Goal: Find specific page/section: Find specific page/section

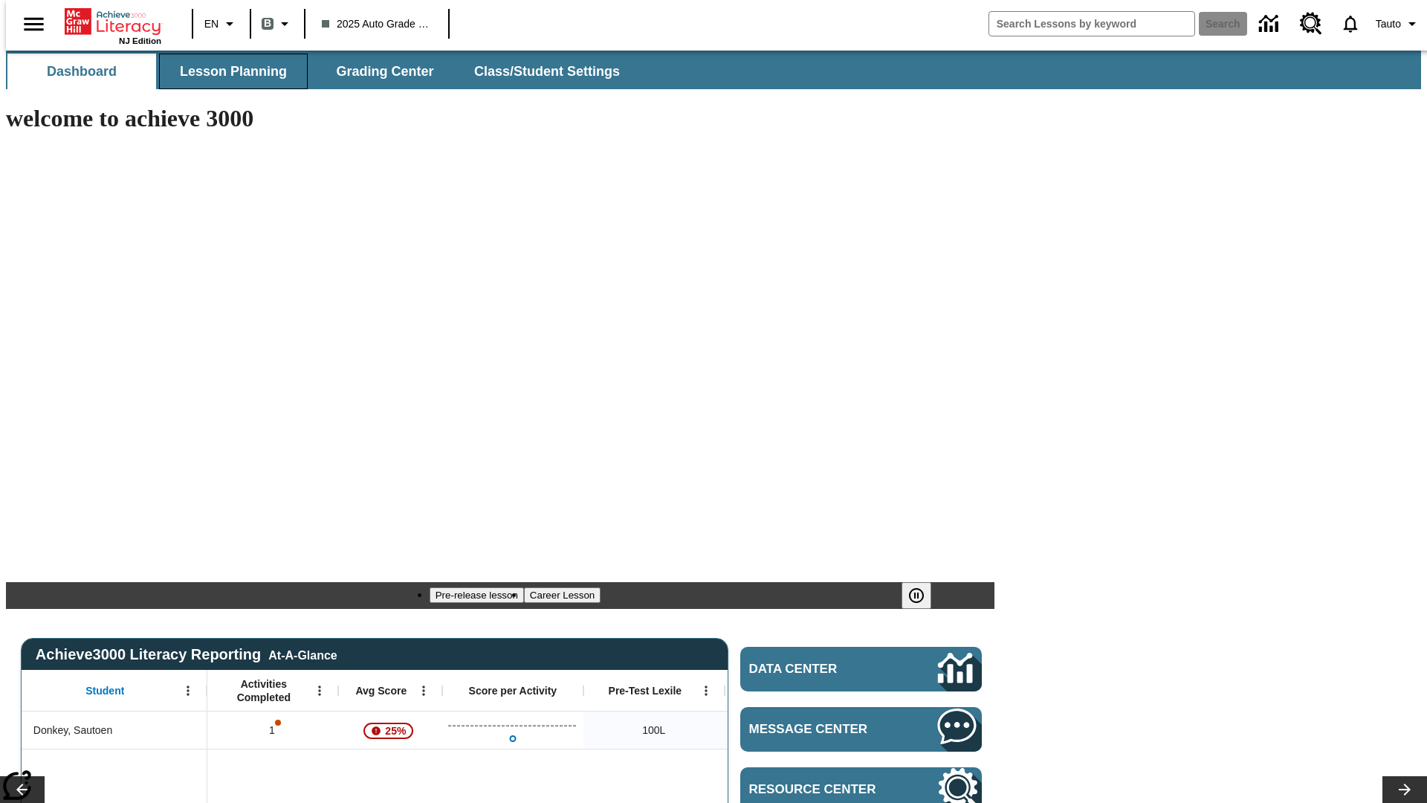
click at [227, 71] on span "Lesson Planning" at bounding box center [233, 71] width 107 height 17
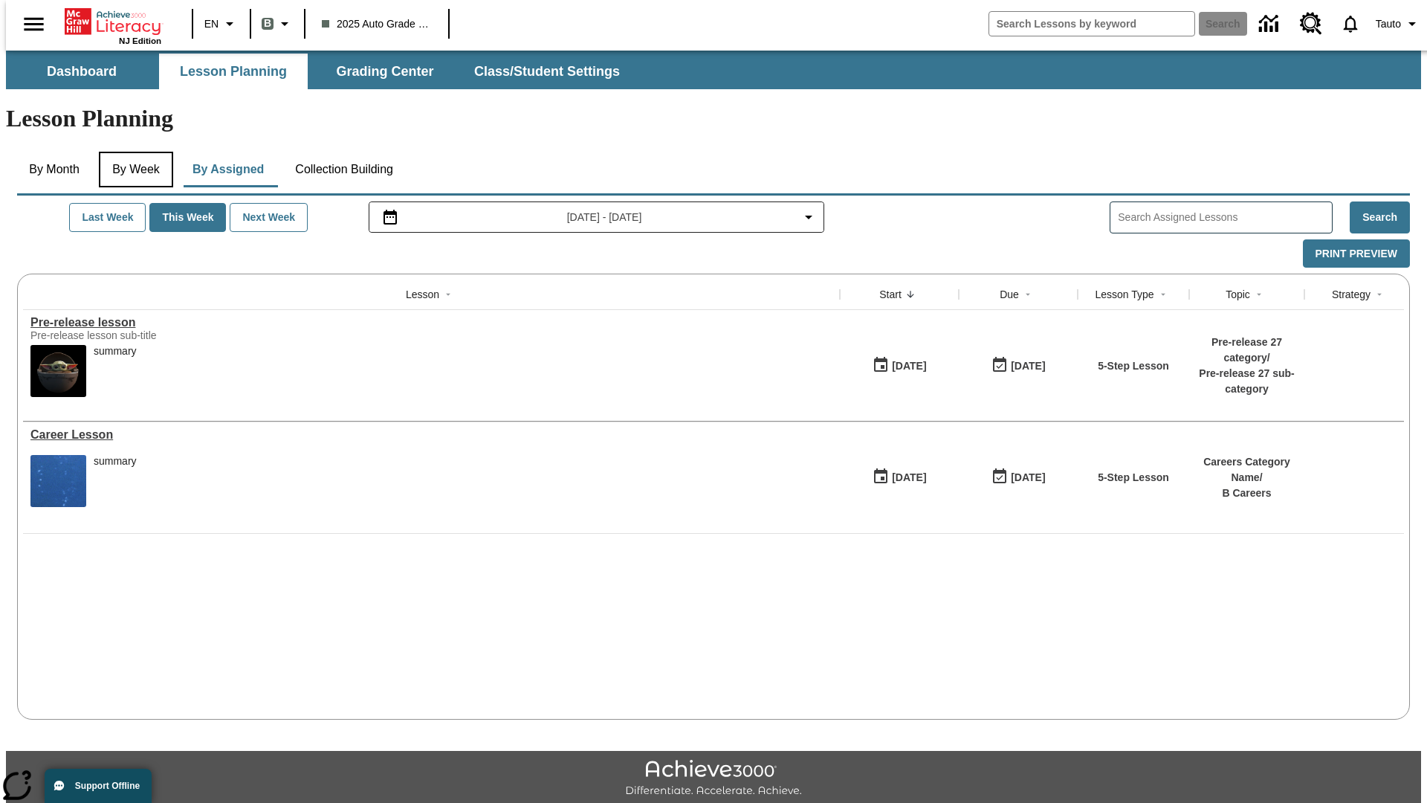
click at [133, 152] on button "By Week" at bounding box center [136, 170] width 74 height 36
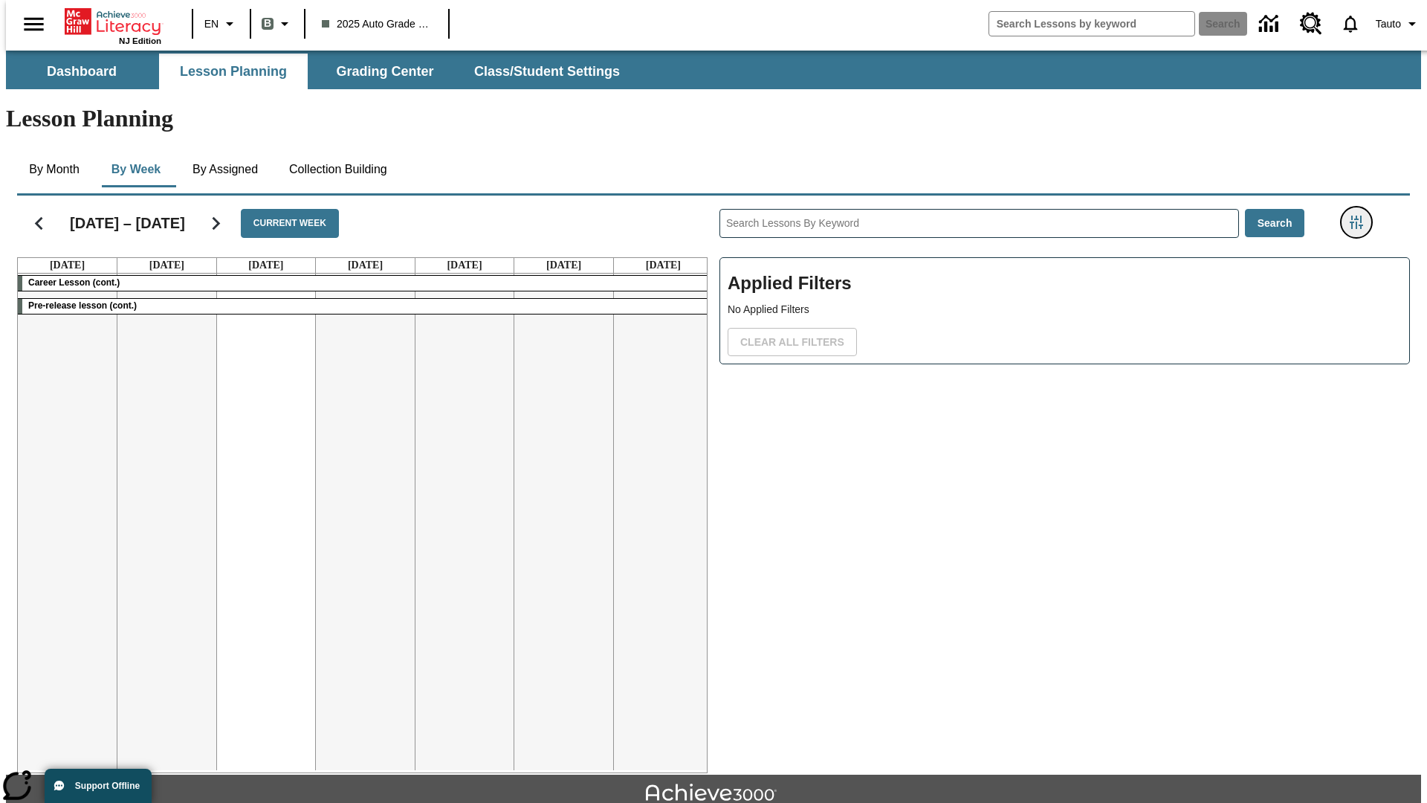
click at [1361, 216] on icon "Filters Side menu" at bounding box center [1356, 222] width 13 height 13
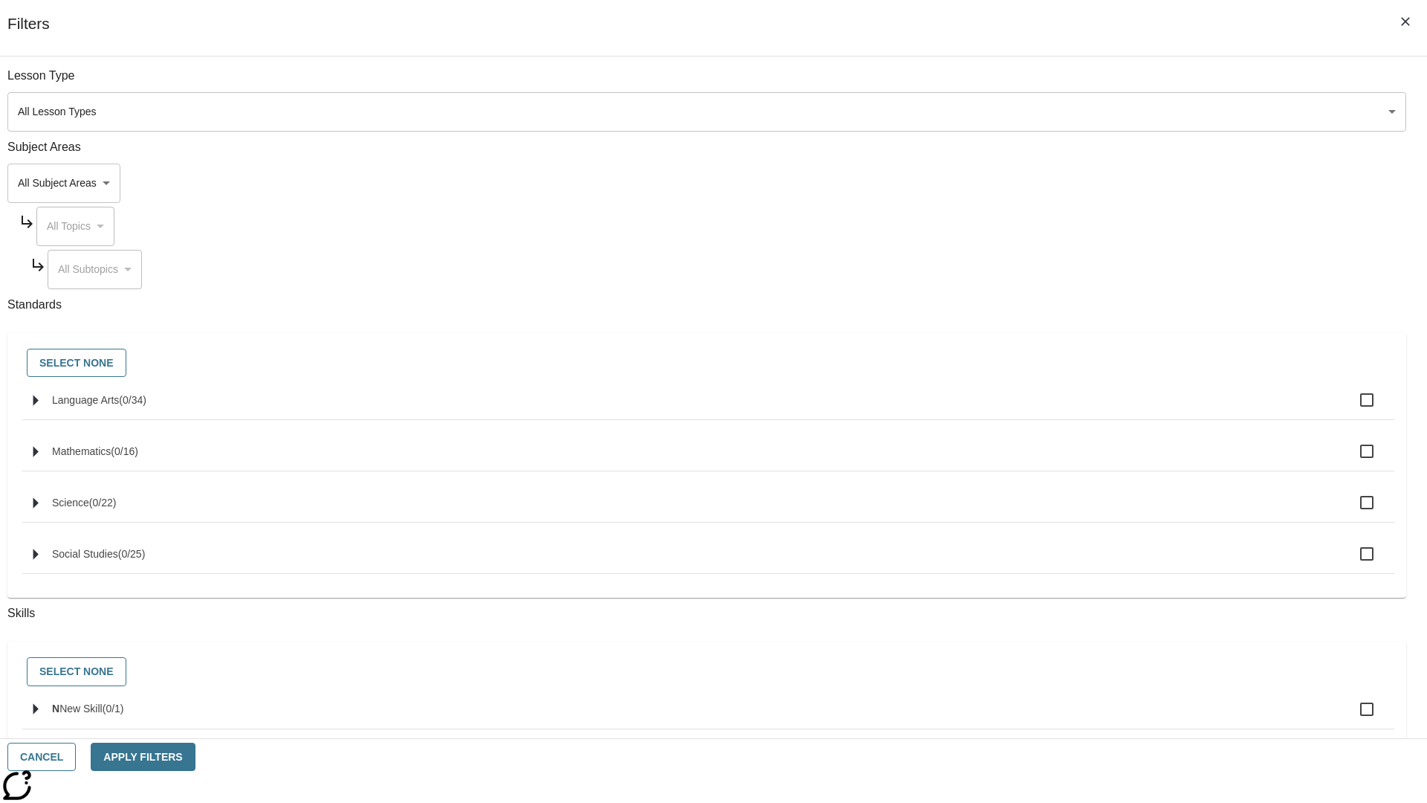
click at [1071, 112] on body "Skip to main content NJ Edition EN B 2025 Auto Grade 1 B Search 0 Tauto Dashboa…" at bounding box center [713, 461] width 1415 height 820
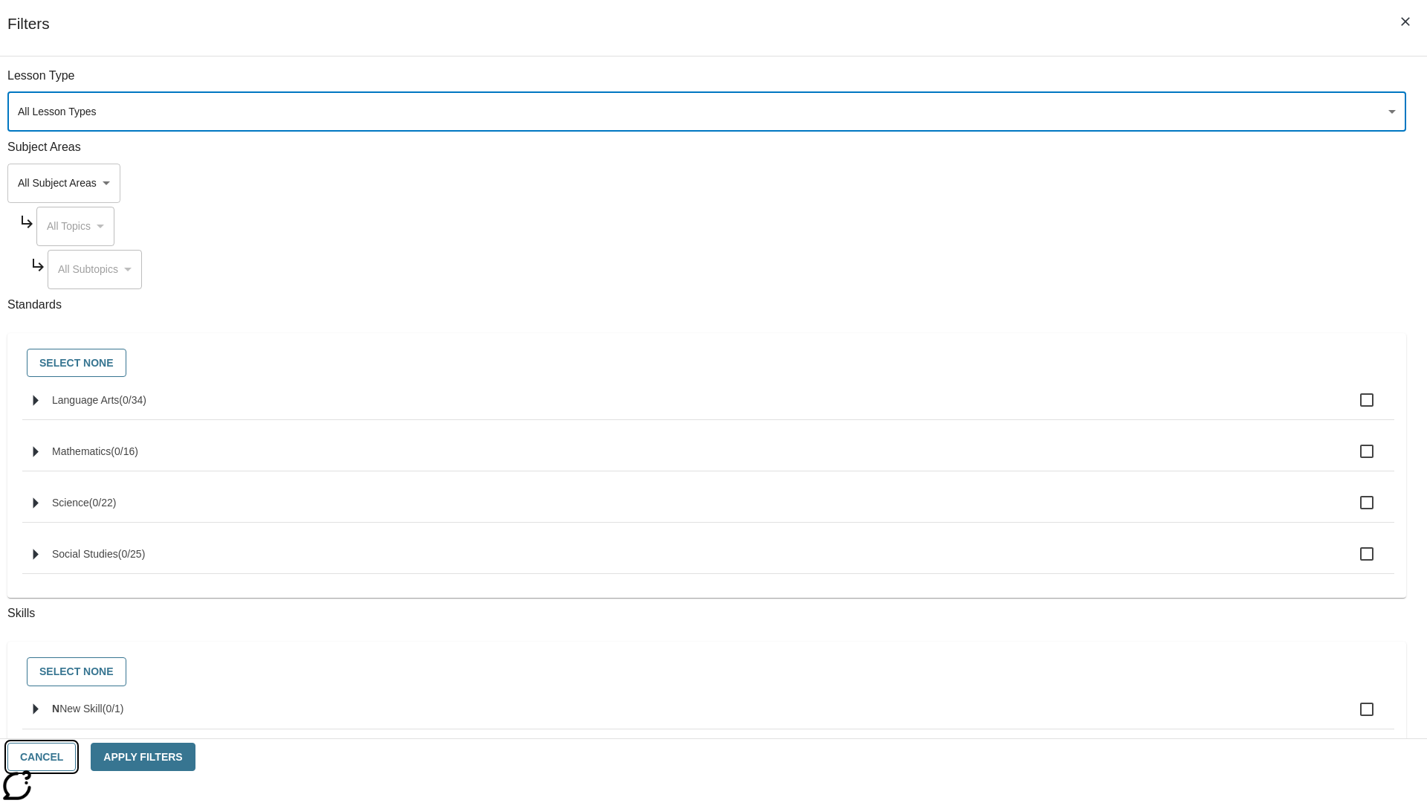
click at [76, 757] on button "Cancel" at bounding box center [41, 757] width 68 height 29
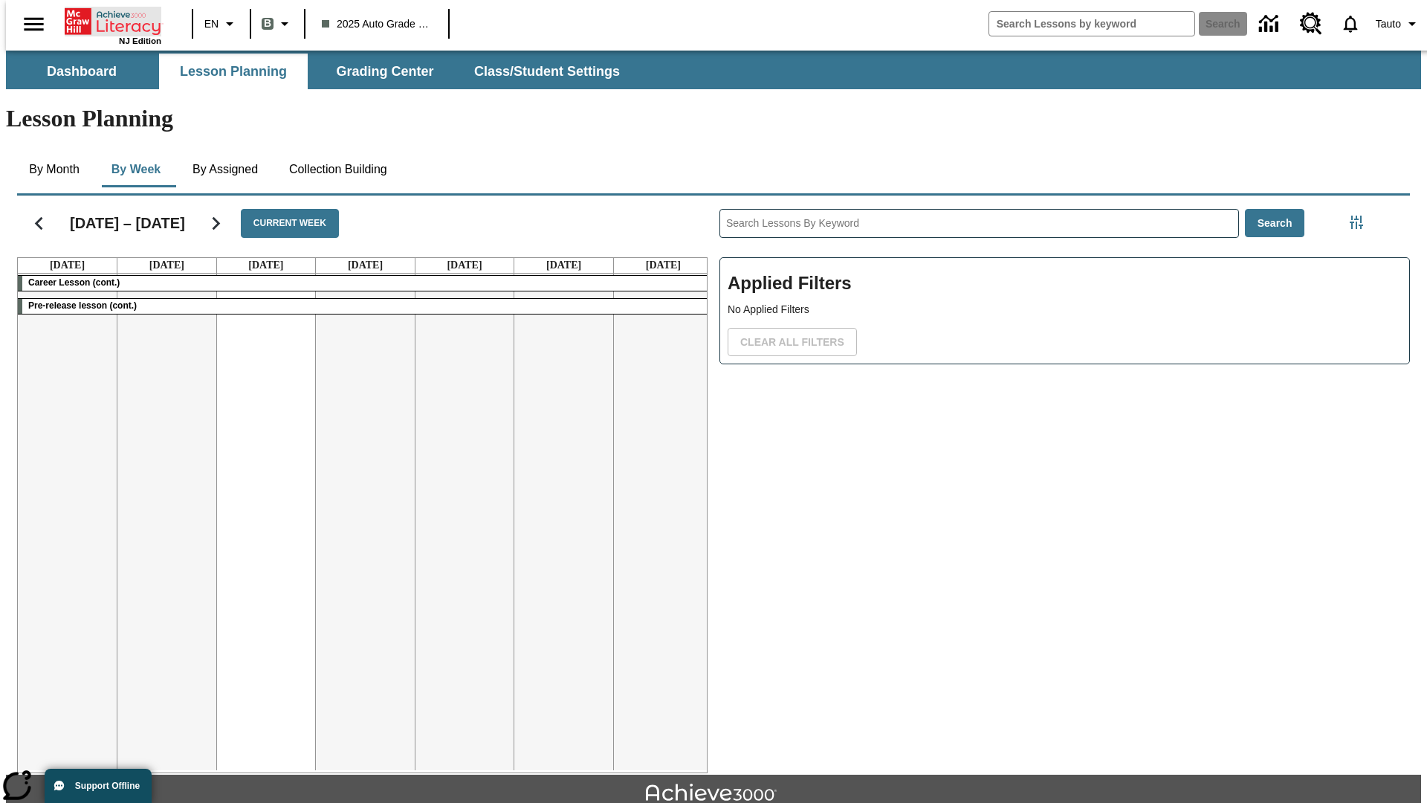
click at [107, 20] on icon "Home" at bounding box center [114, 22] width 99 height 30
